Goal: Information Seeking & Learning: Learn about a topic

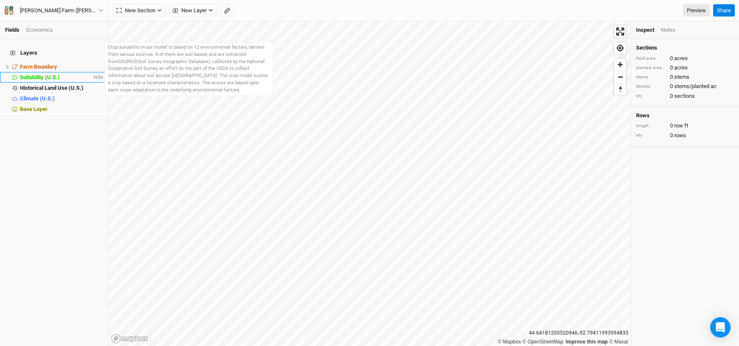
click at [47, 74] on span "Suitability (U.S.)" at bounding box center [40, 77] width 40 height 6
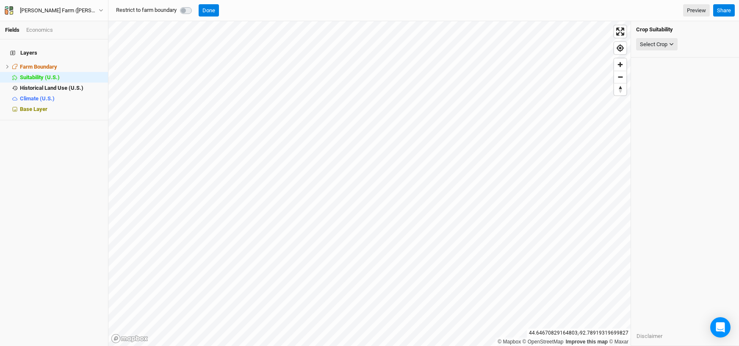
click at [195, 6] on label at bounding box center [195, 6] width 0 height 0
click at [650, 44] on div "Select Crop" at bounding box center [654, 44] width 28 height 8
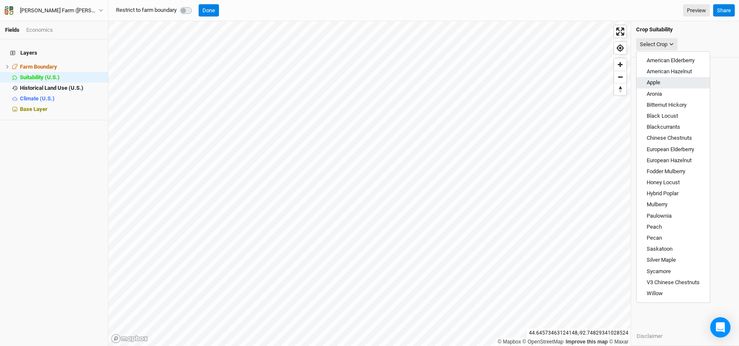
click at [668, 82] on button "Apple" at bounding box center [672, 82] width 73 height 11
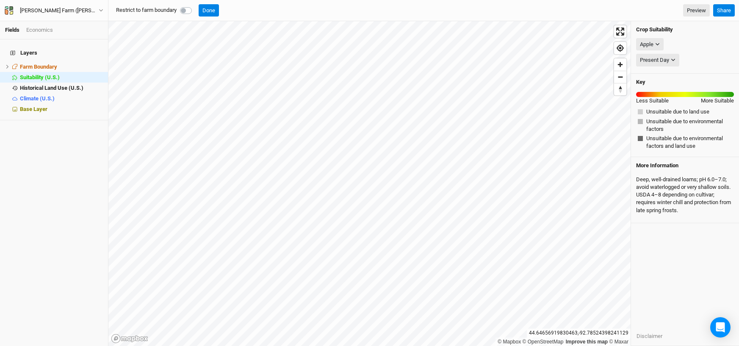
click at [195, 6] on label at bounding box center [195, 6] width 0 height 0
click at [187, 9] on input "checkbox" at bounding box center [183, 10] width 7 height 8
checkbox input "true"
click at [661, 44] on button "Apple" at bounding box center [650, 44] width 28 height 13
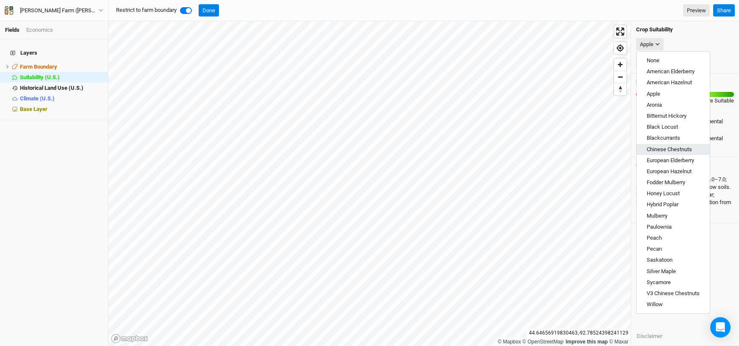
click at [658, 148] on span "Chinese Chestnuts" at bounding box center [669, 149] width 45 height 6
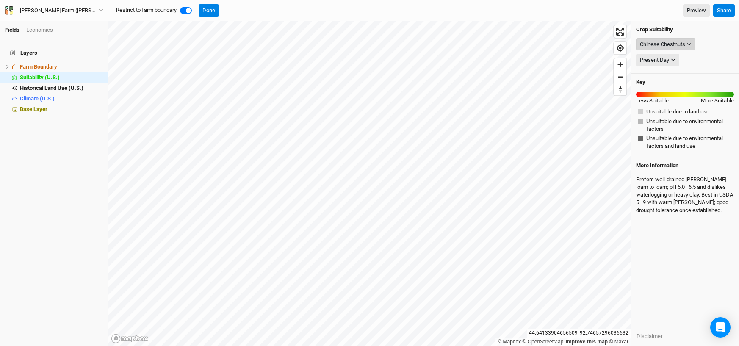
click at [690, 45] on icon "button" at bounding box center [689, 44] width 5 height 5
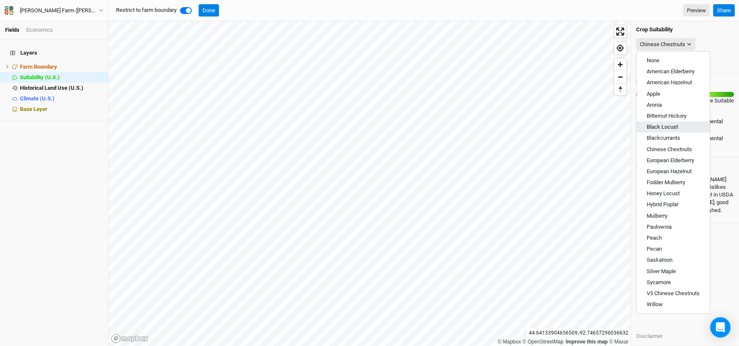
click at [655, 126] on span "Black Locust" at bounding box center [662, 127] width 31 height 6
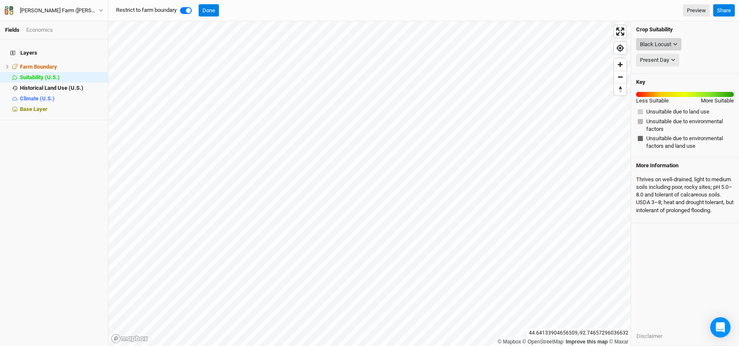
click at [674, 45] on icon "button" at bounding box center [675, 44] width 5 height 5
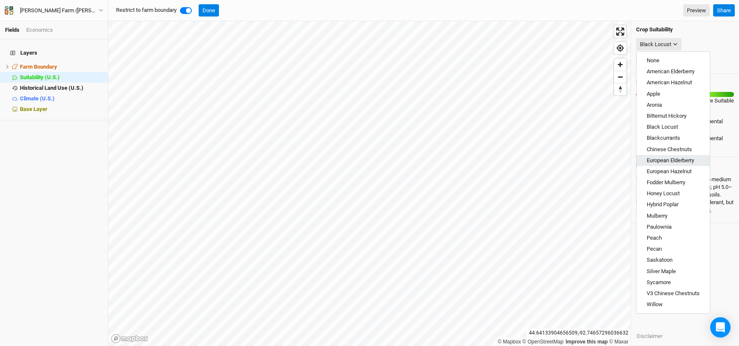
click at [660, 160] on span "European Elderberry" at bounding box center [670, 160] width 47 height 6
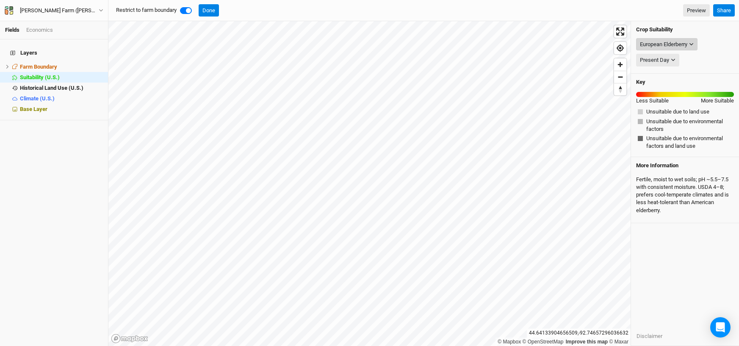
click at [667, 42] on div "European Elderberry" at bounding box center [663, 44] width 47 height 8
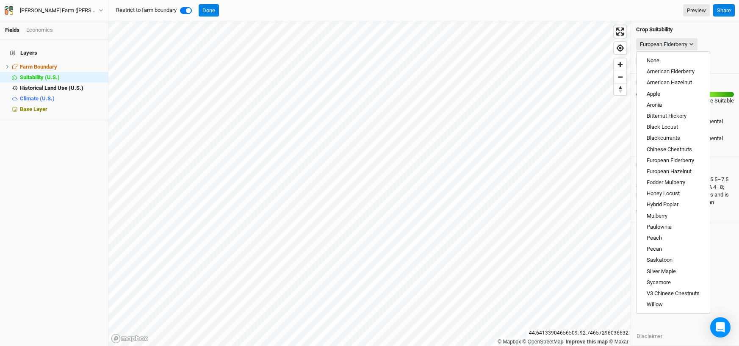
click at [722, 55] on div "Present Day Present Day" at bounding box center [685, 60] width 98 height 16
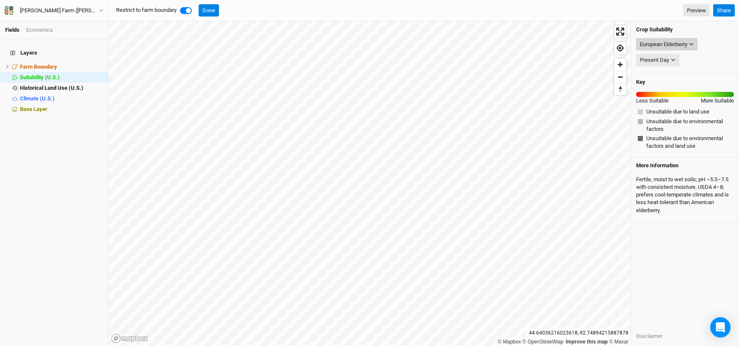
click at [694, 43] on icon "button" at bounding box center [691, 44] width 5 height 5
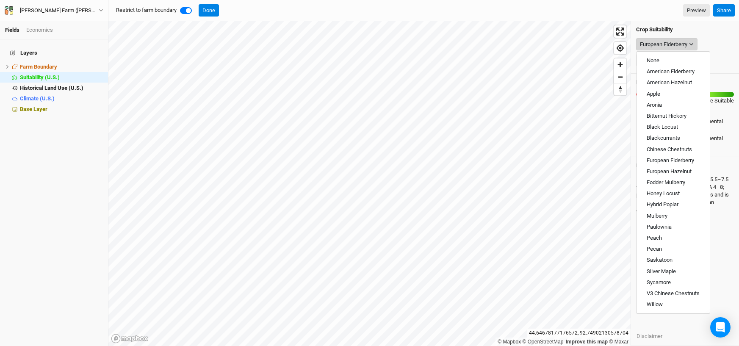
click at [681, 44] on div "European Elderberry" at bounding box center [663, 44] width 47 height 8
